Goal: Check status: Check status

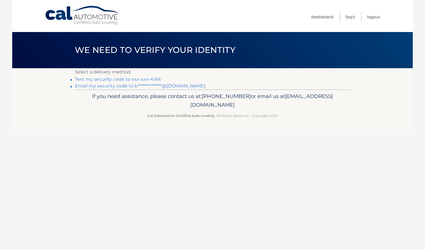
click at [151, 81] on link "Text my security code to xxx-xxx-4164" at bounding box center [118, 78] width 86 height 5
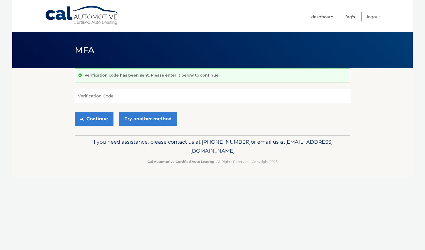
click at [195, 101] on input "Verification Code" at bounding box center [212, 96] width 275 height 14
type input "842329"
click at [101, 118] on button "Continue" at bounding box center [94, 119] width 39 height 14
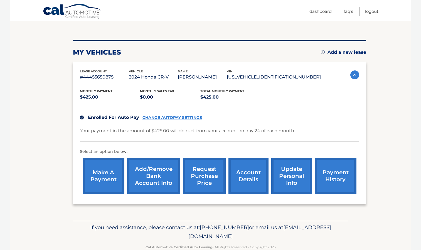
scroll to position [66, 0]
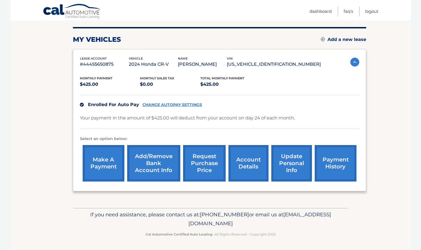
click at [337, 158] on link "payment history" at bounding box center [335, 163] width 42 height 36
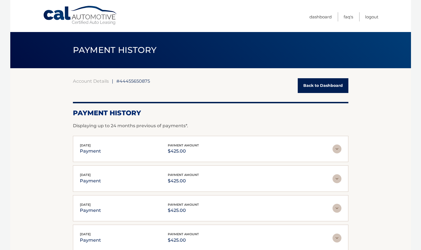
click at [338, 148] on img at bounding box center [336, 148] width 9 height 9
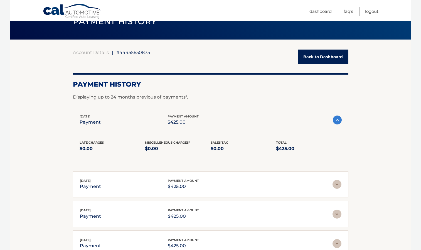
scroll to position [29, 0]
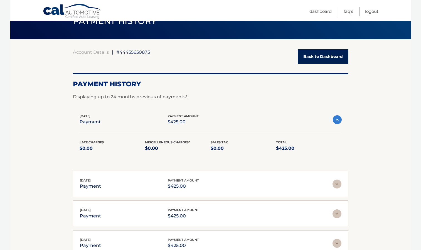
click at [224, 178] on div "Aug 25, 2025 payment payment amount $425.00" at bounding box center [206, 184] width 252 height 13
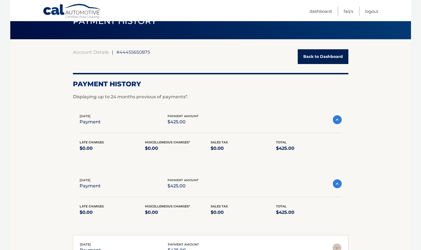
click at [141, 53] on span "#44455650875" at bounding box center [133, 52] width 34 height 6
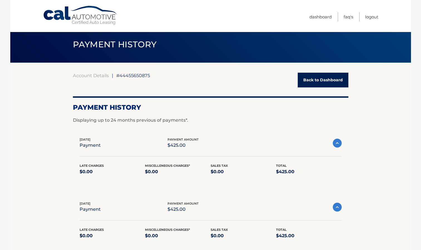
scroll to position [0, 0]
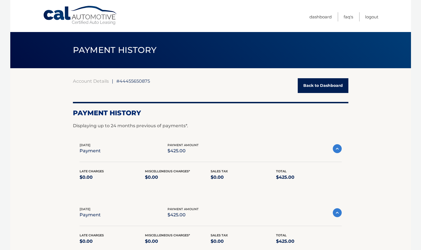
click at [328, 85] on link "Back to Dashboard" at bounding box center [323, 85] width 51 height 15
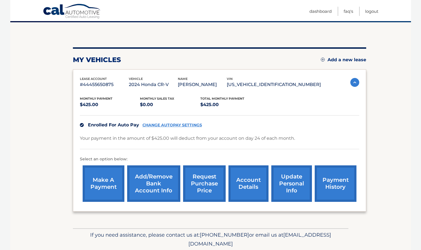
scroll to position [54, 0]
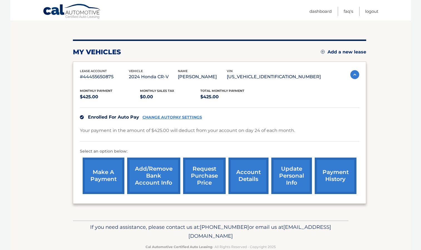
click at [259, 187] on link "account details" at bounding box center [248, 175] width 40 height 36
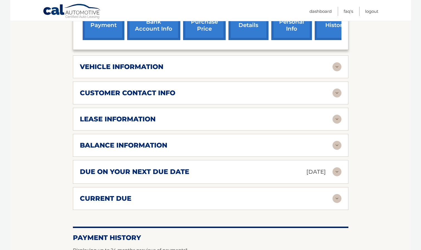
scroll to position [215, 0]
click at [335, 120] on img at bounding box center [336, 118] width 9 height 9
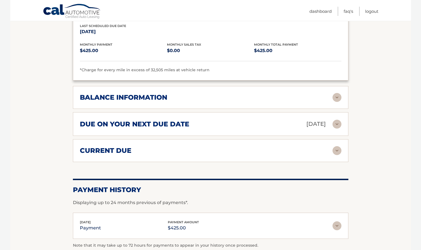
scroll to position [367, 0]
click at [338, 96] on img at bounding box center [336, 97] width 9 height 9
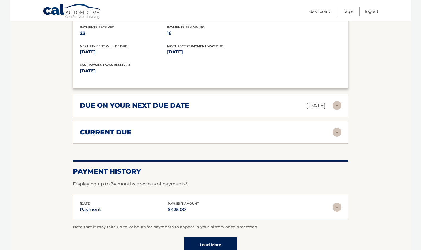
scroll to position [508, 0]
